Goal: Find contact information: Find contact information

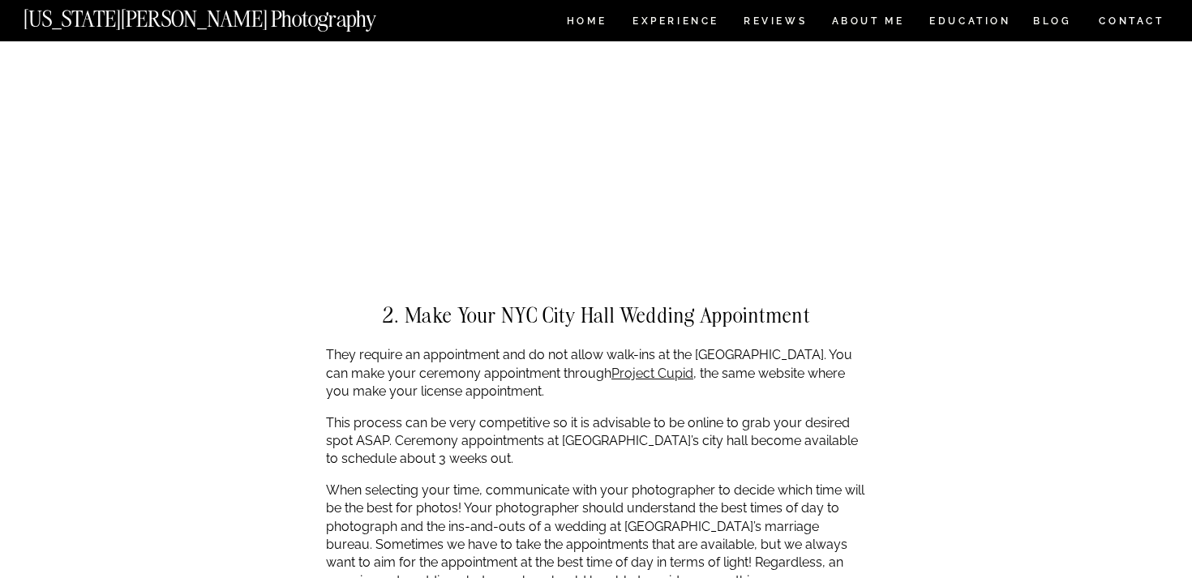
scroll to position [2415, 0]
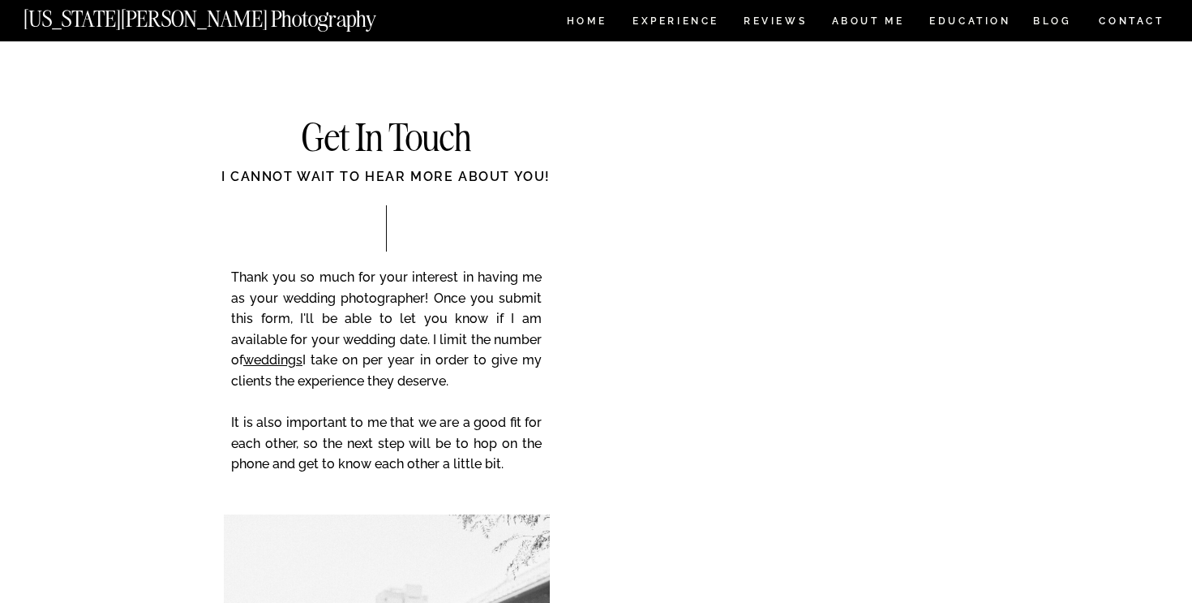
drag, startPoint x: 165, startPoint y: 28, endPoint x: 119, endPoint y: 28, distance: 45.4
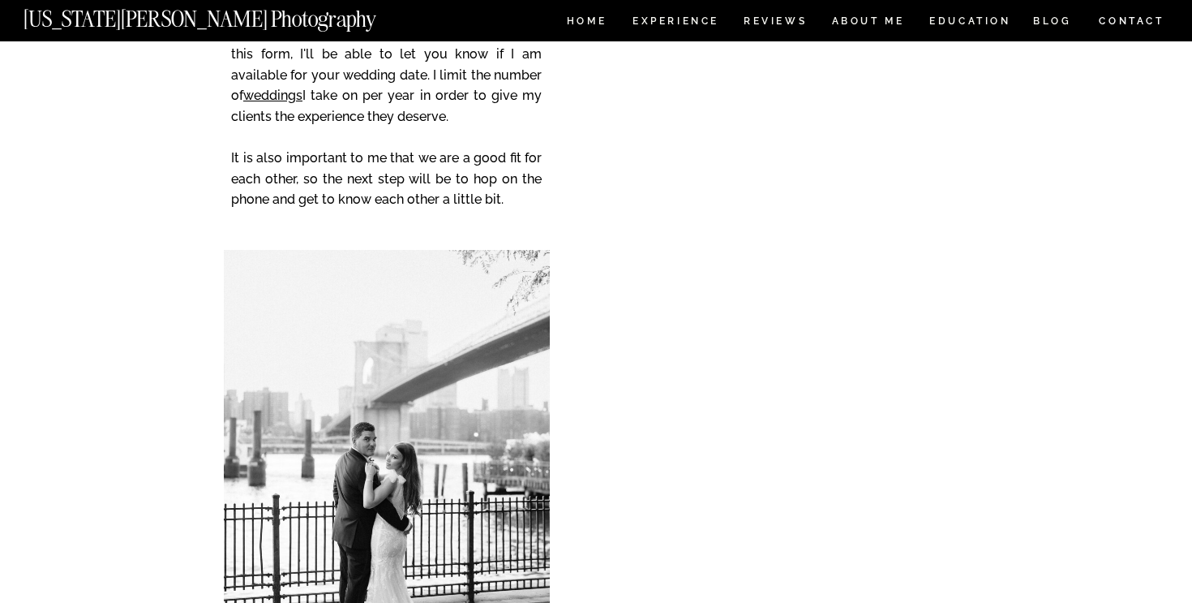
scroll to position [277, 0]
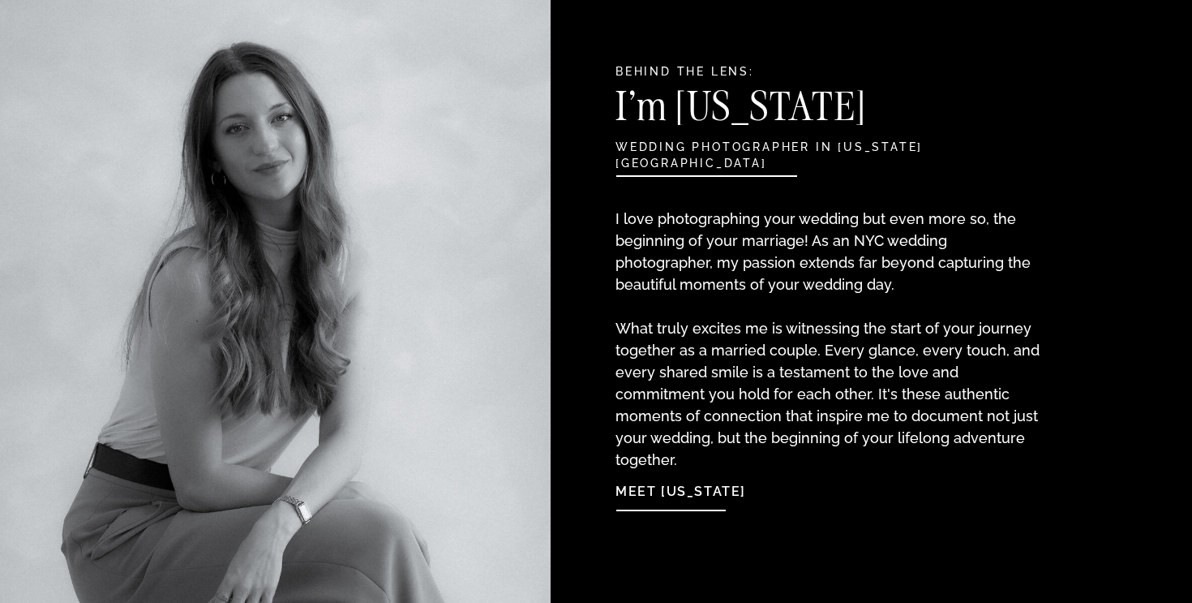
scroll to position [1706, 0]
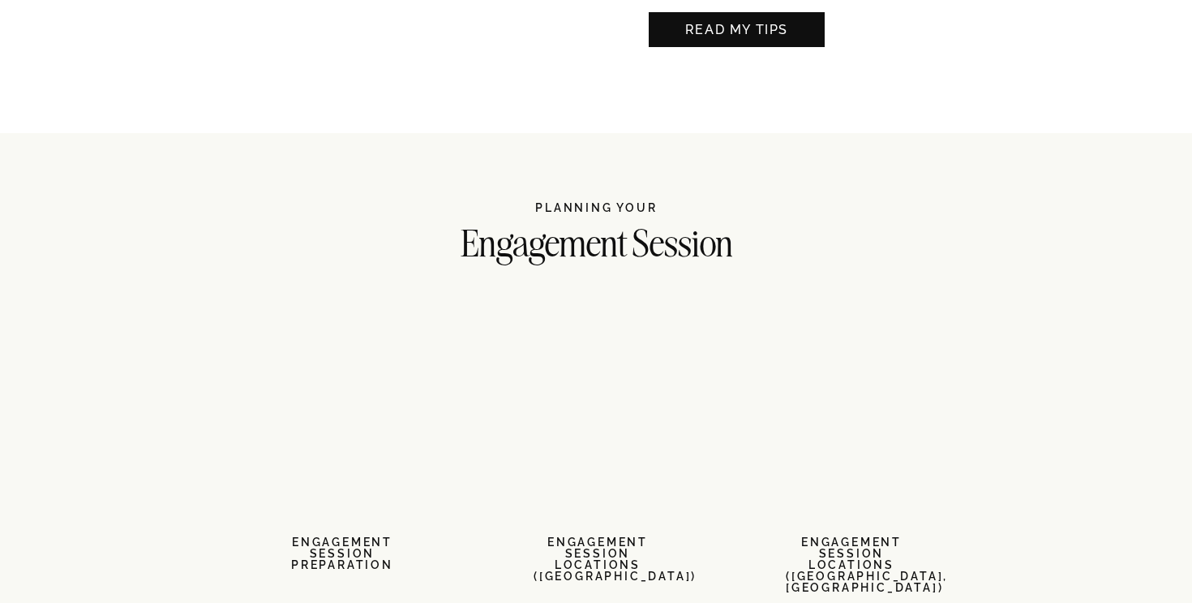
scroll to position [1882, 0]
